Goal: Contribute content

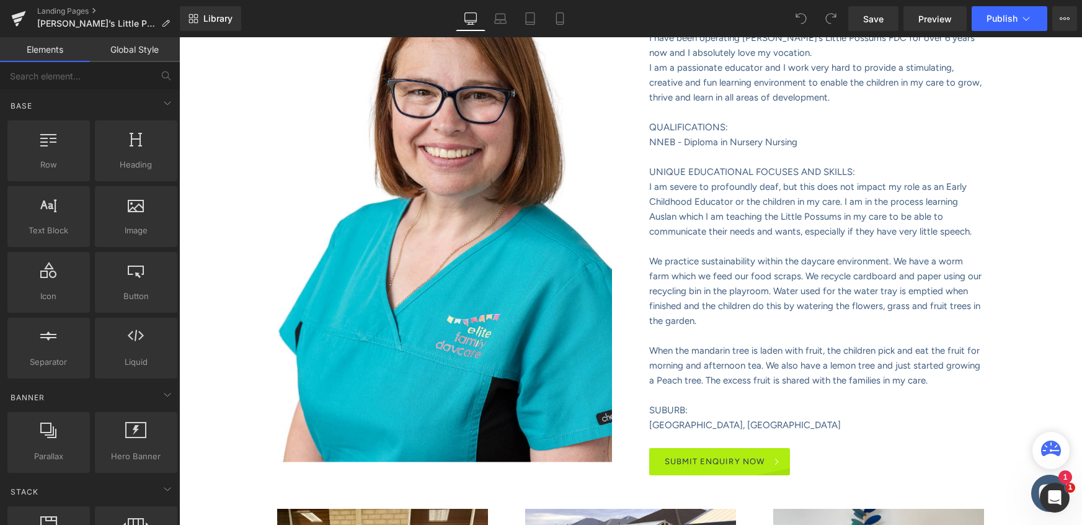
scroll to position [472, 0]
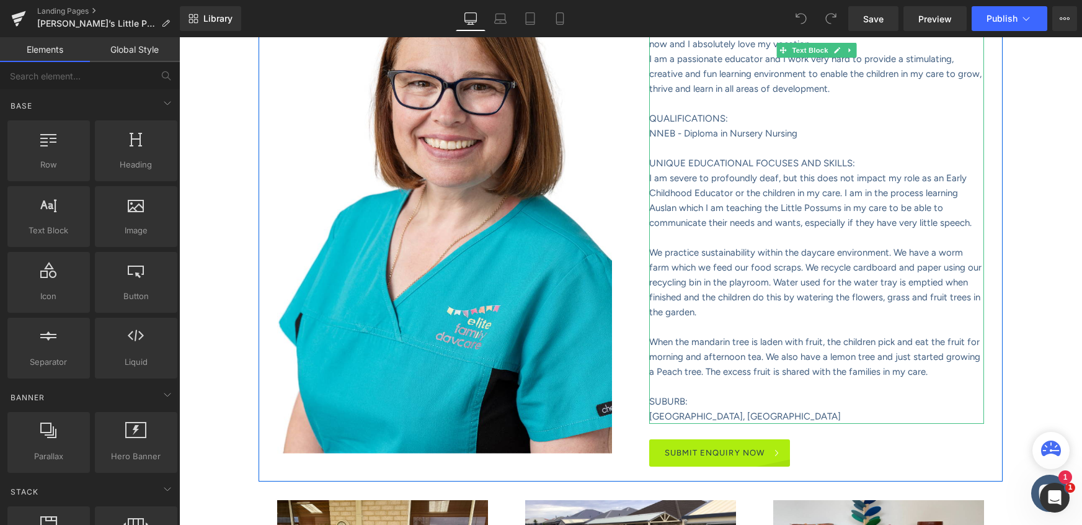
click at [924, 356] on p "When the mandarin tree is laden with fruit, the children pick and eat the fruit…" at bounding box center [816, 356] width 335 height 45
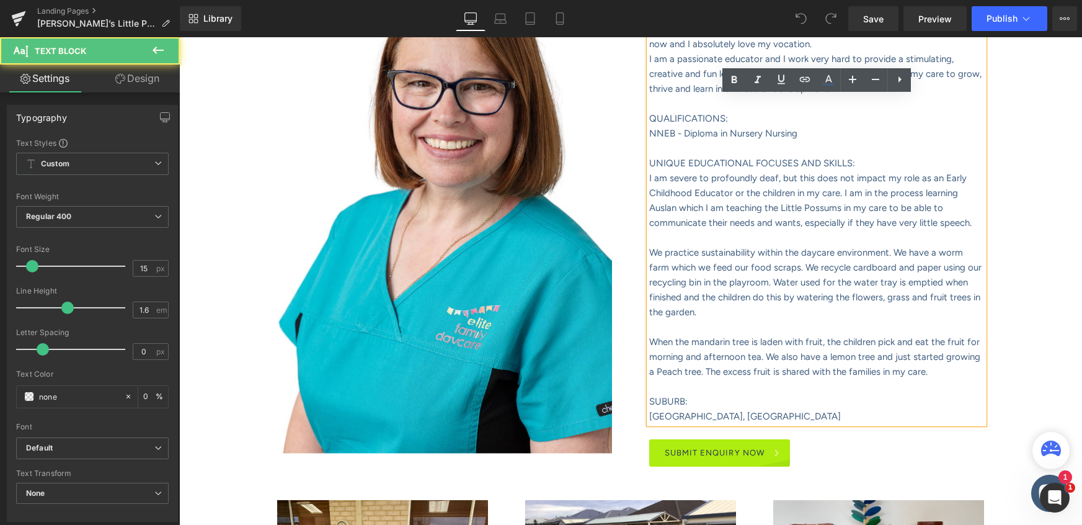
click at [922, 356] on p "When the mandarin tree is laden with fruit, the children pick and eat the fruit…" at bounding box center [816, 356] width 335 height 45
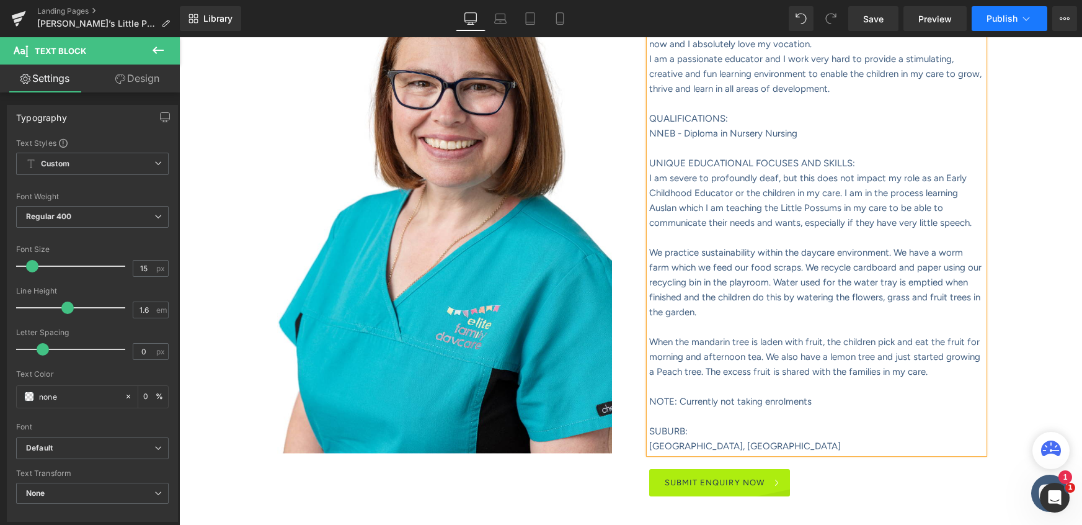
click at [1005, 20] on span "Publish" at bounding box center [1002, 19] width 31 height 10
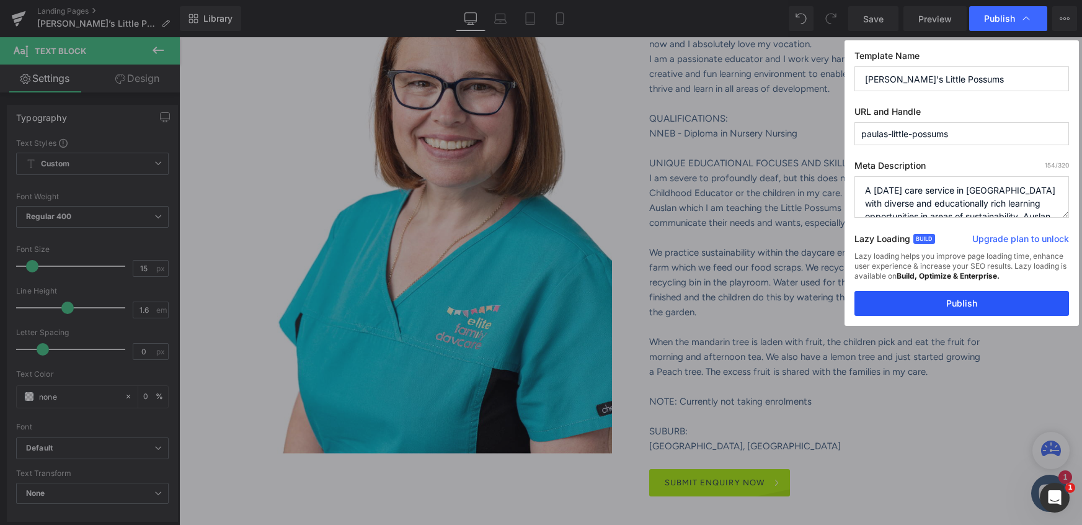
click at [959, 305] on button "Publish" at bounding box center [962, 303] width 215 height 25
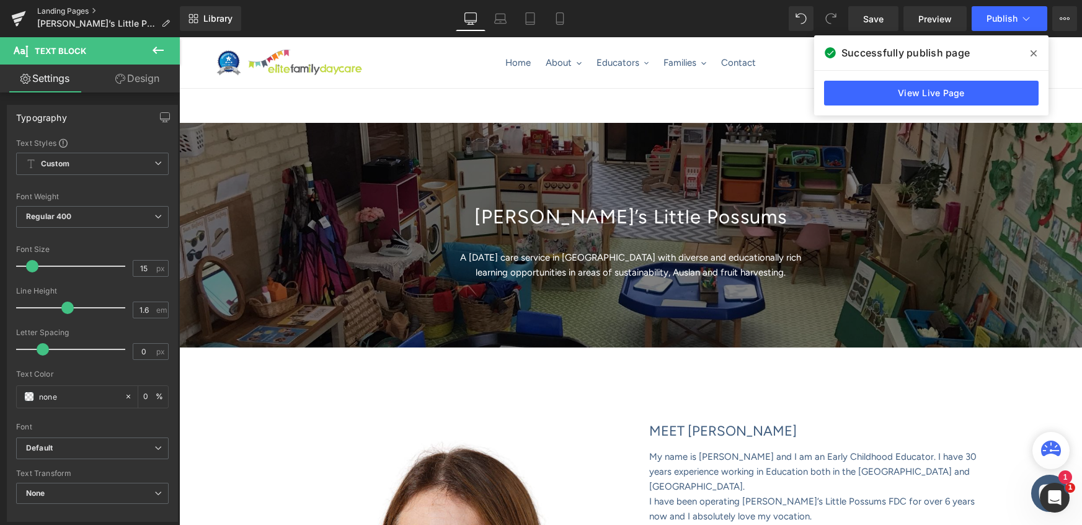
click at [60, 9] on link "Landing Pages" at bounding box center [108, 11] width 143 height 10
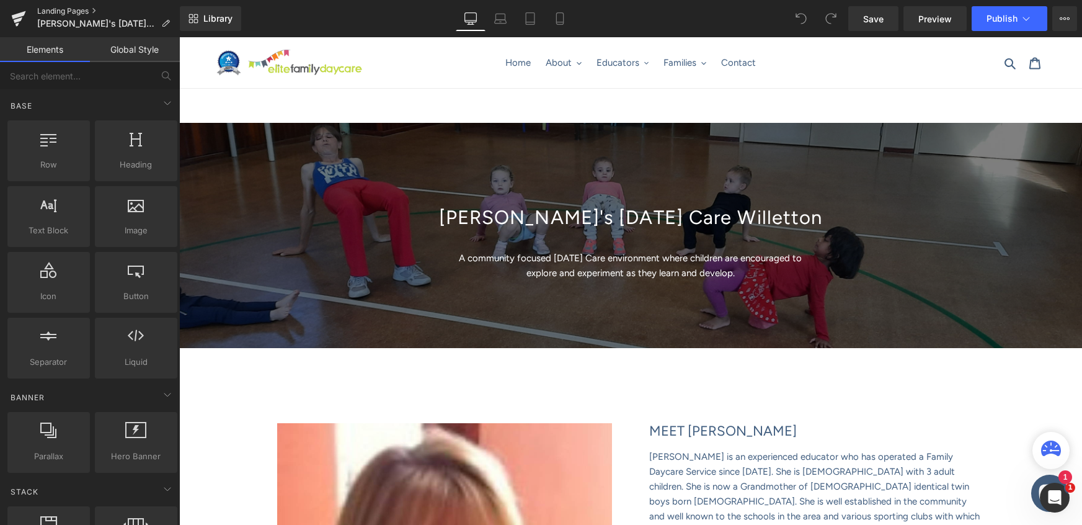
click at [65, 11] on link "Landing Pages" at bounding box center [108, 11] width 143 height 10
